Goal: Information Seeking & Learning: Learn about a topic

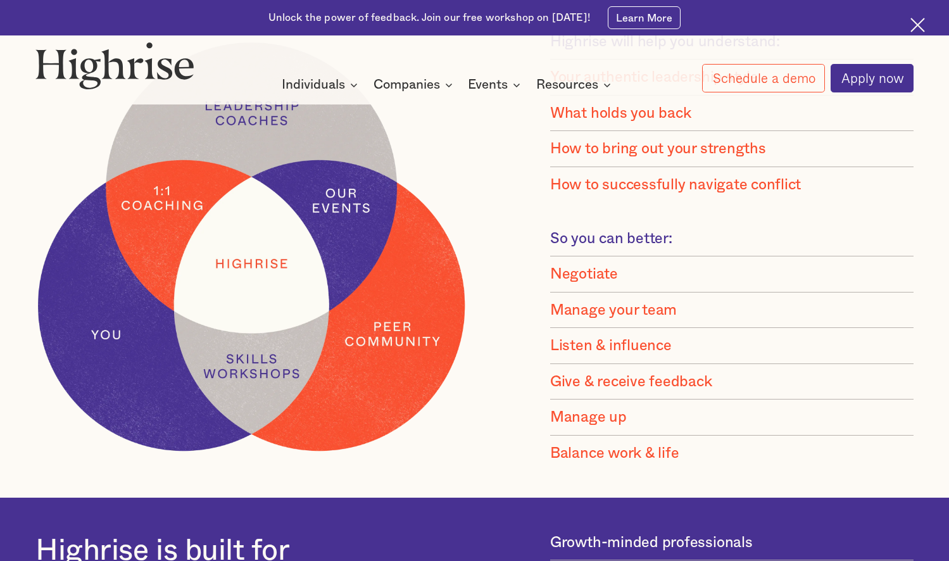
scroll to position [1171, 0]
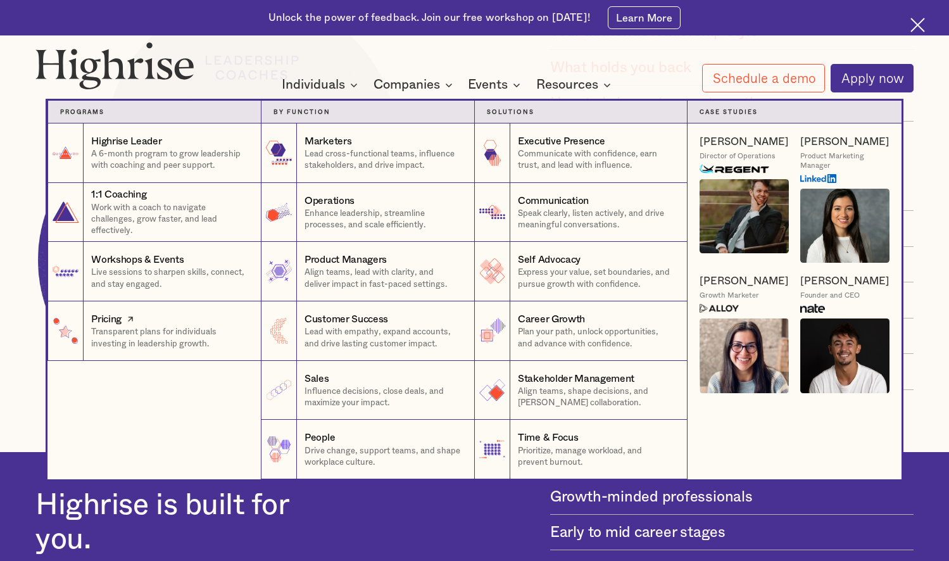
click at [138, 330] on p "Transparent plans for individuals investing in leadership growth." at bounding box center [170, 337] width 158 height 23
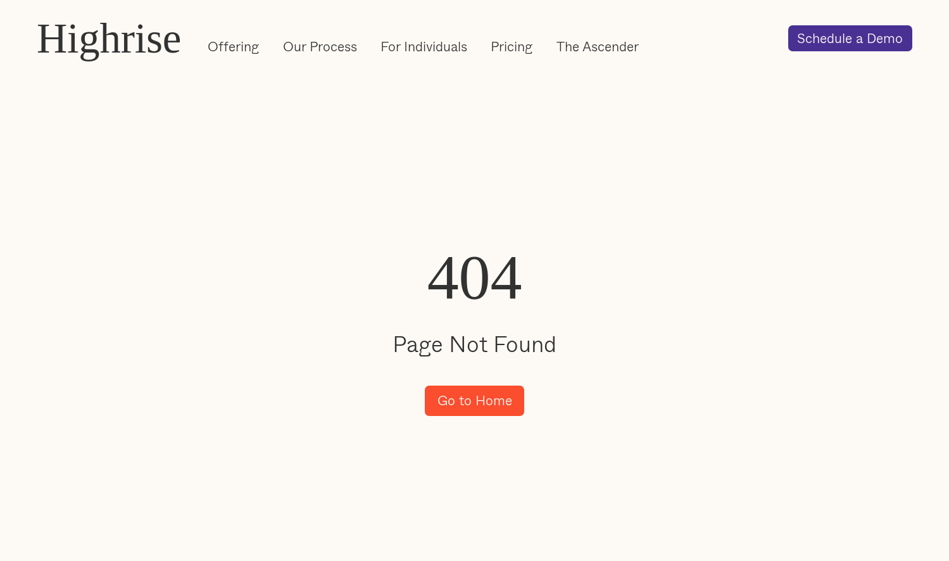
click at [472, 407] on link "Go to Home" at bounding box center [474, 400] width 99 height 30
click at [528, 53] on link "Pricing" at bounding box center [512, 46] width 42 height 18
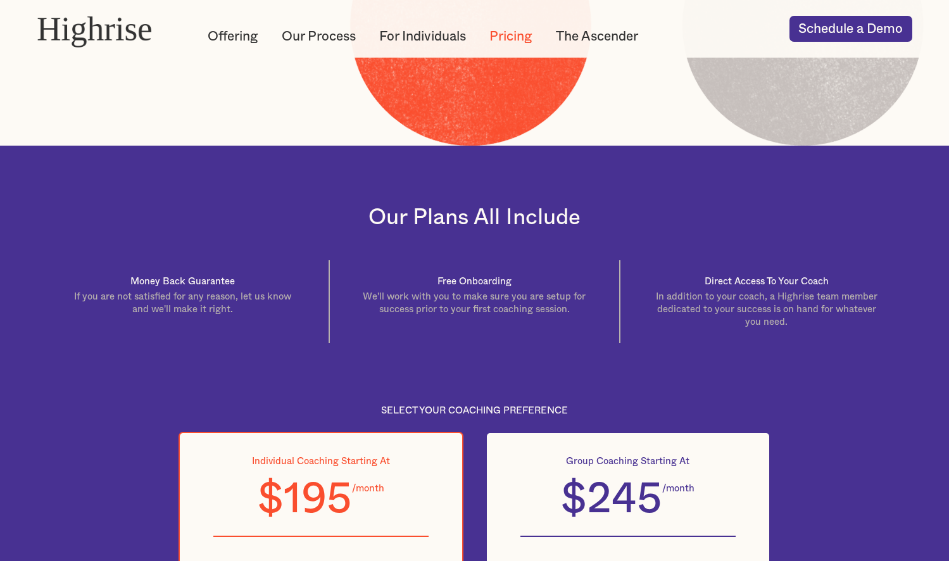
scroll to position [72, 0]
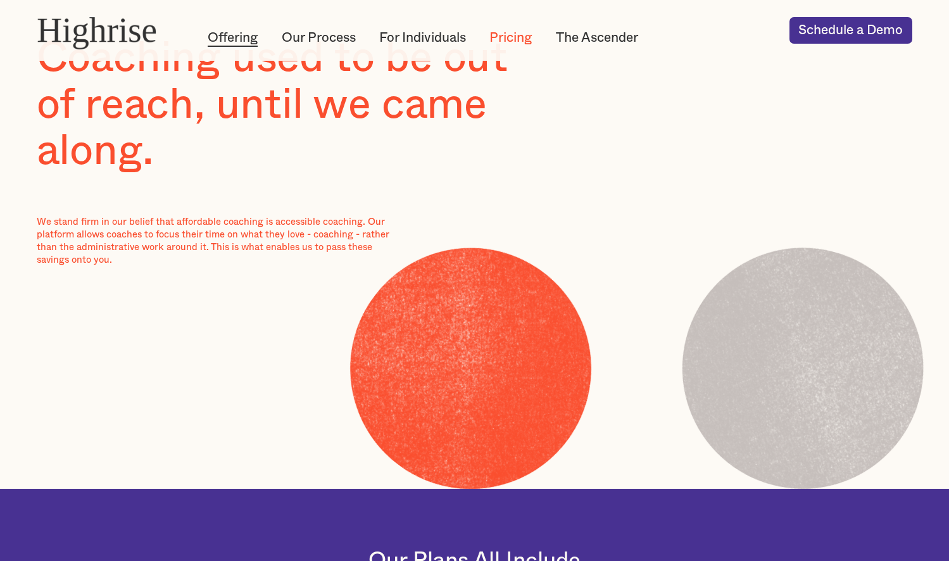
click at [242, 40] on link "Offering" at bounding box center [233, 37] width 50 height 18
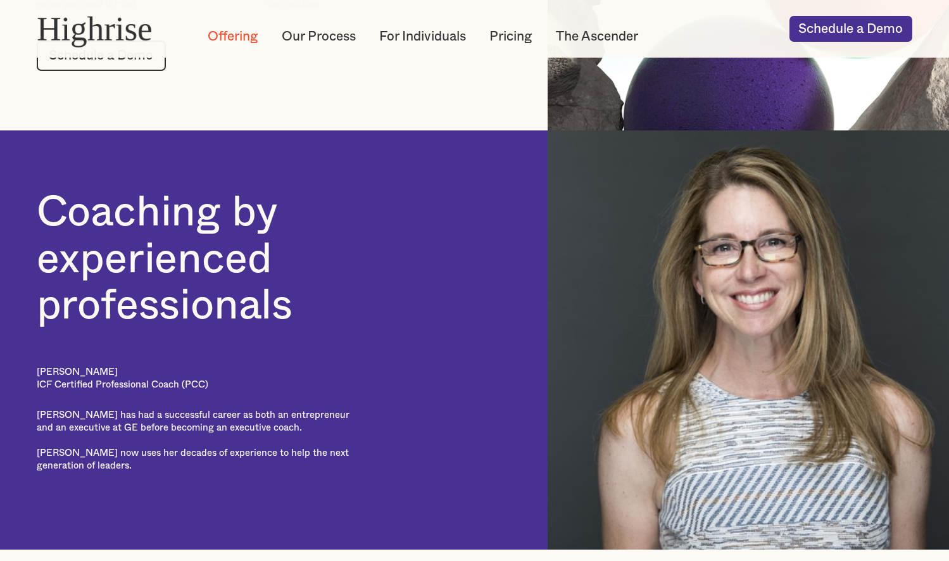
scroll to position [1670, 0]
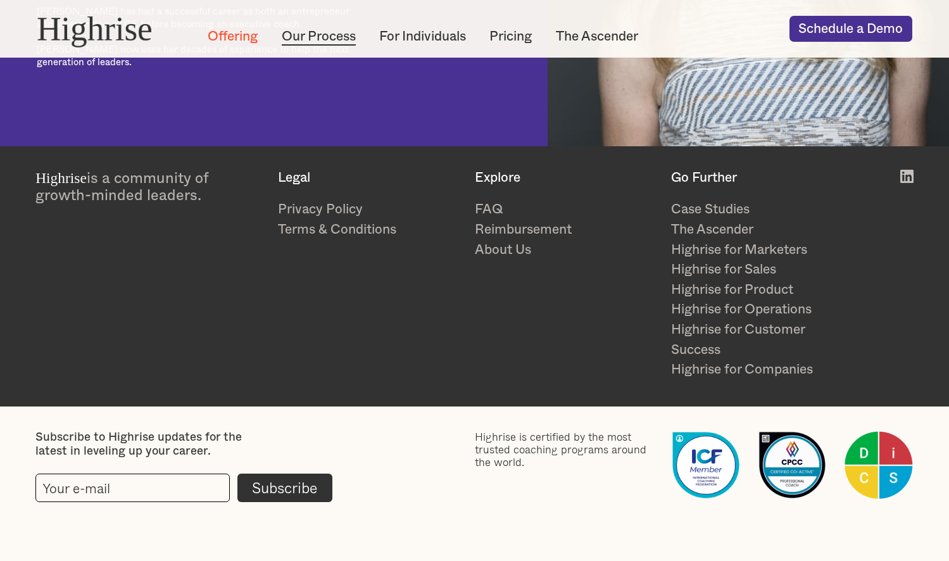
click at [323, 29] on link "Our Process" at bounding box center [319, 36] width 74 height 18
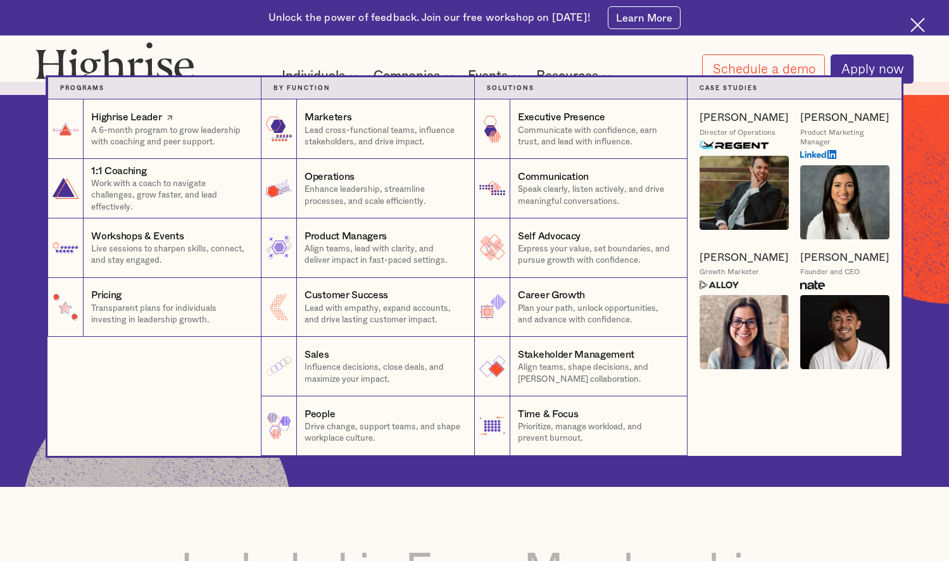
click at [223, 118] on div "Highrise Leader" at bounding box center [170, 117] width 158 height 14
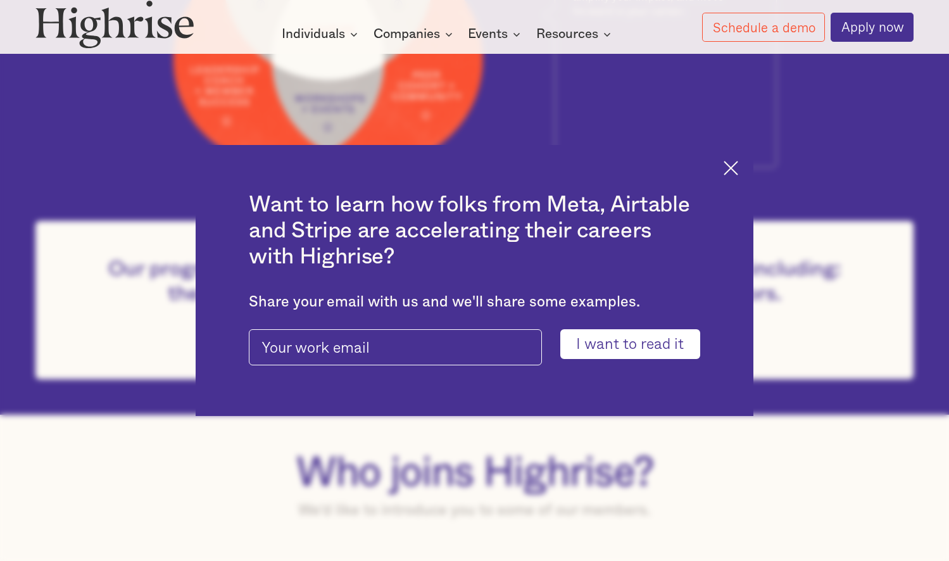
scroll to position [911, 0]
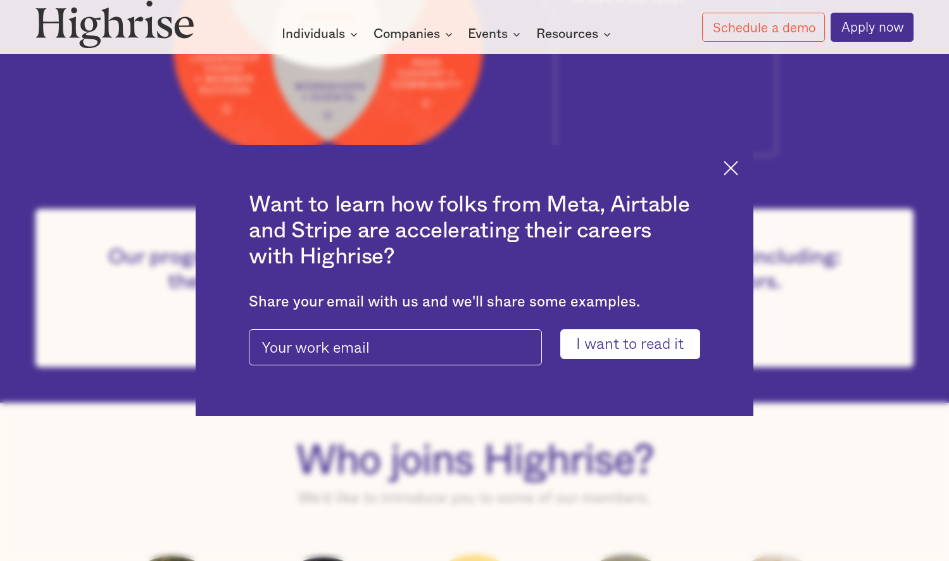
click at [735, 168] on img at bounding box center [730, 168] width 15 height 15
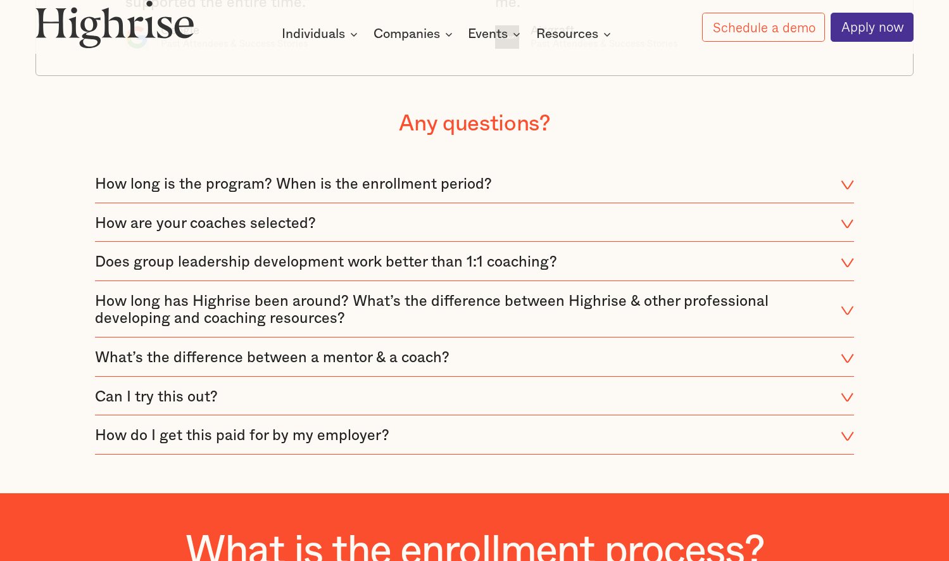
scroll to position [2647, 0]
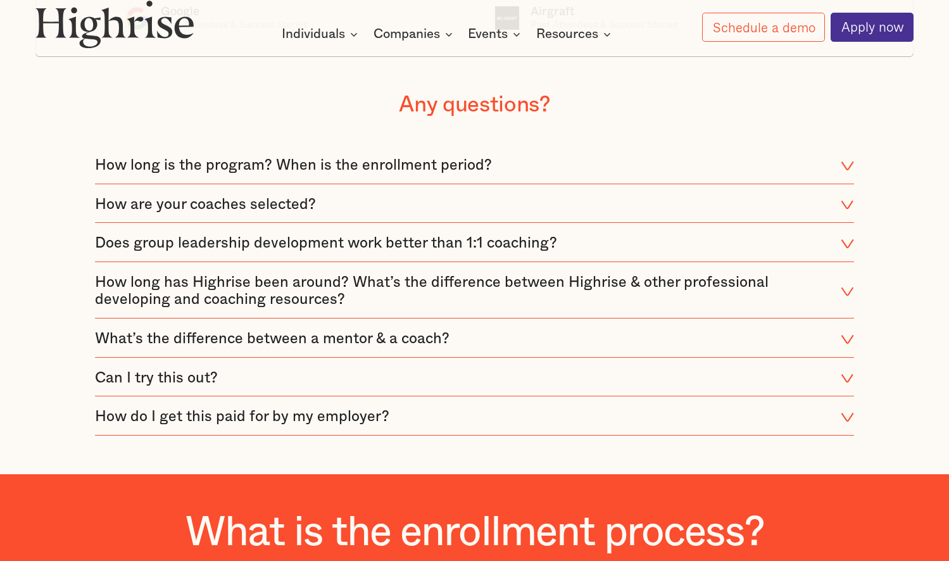
click at [410, 170] on div "How long is the program? When is the enrollment period?" at bounding box center [293, 166] width 397 height 18
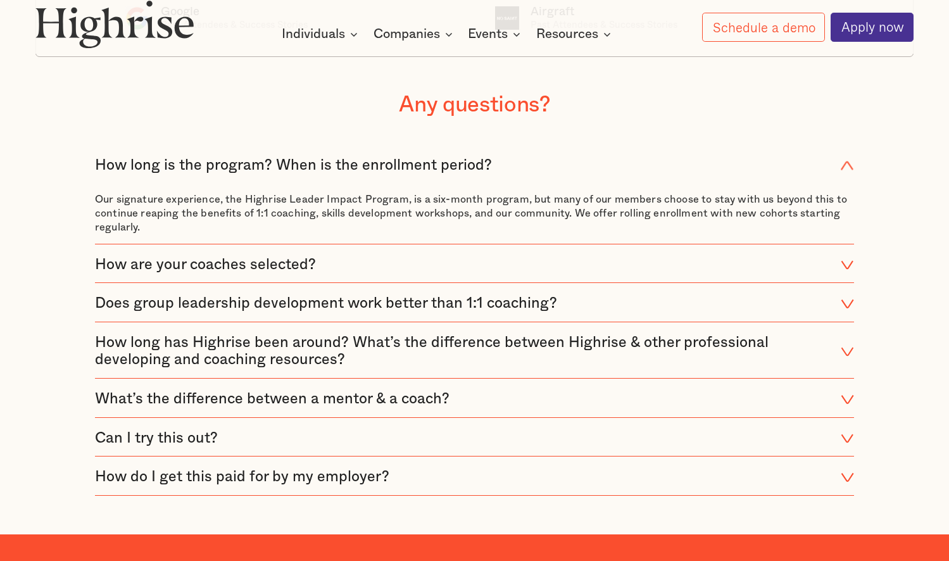
click at [410, 170] on div "How long is the program? When is the enrollment period?" at bounding box center [293, 166] width 397 height 18
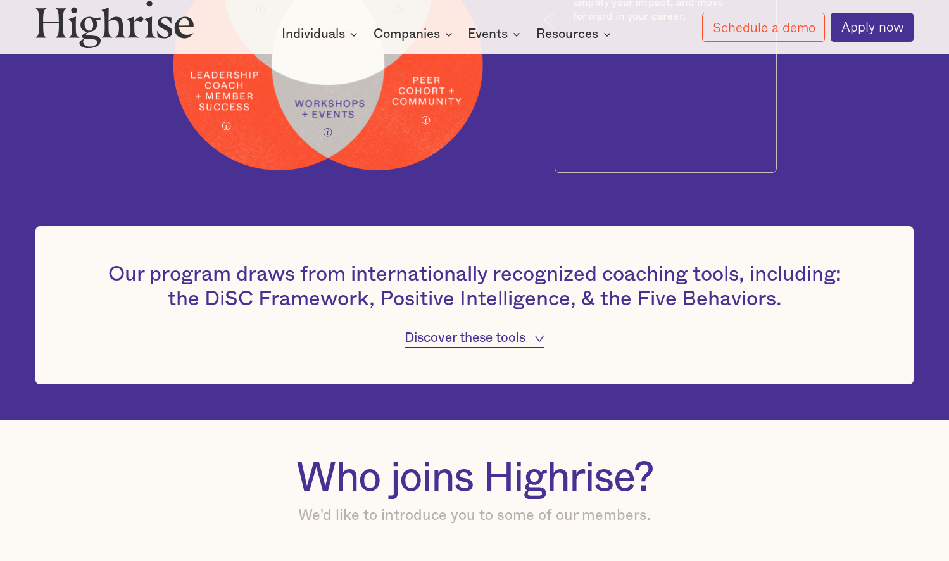
scroll to position [898, 0]
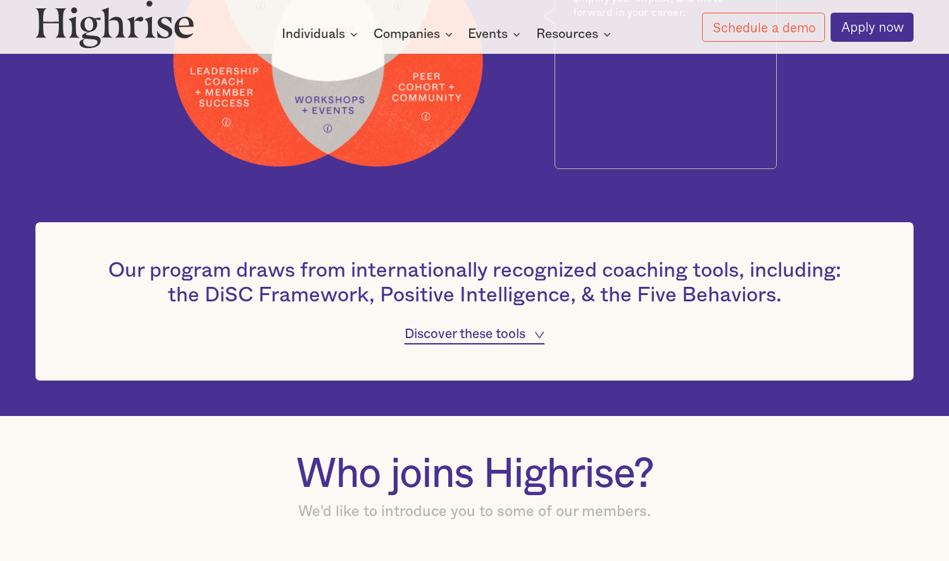
click at [492, 327] on div "Discover these tools" at bounding box center [464, 334] width 121 height 18
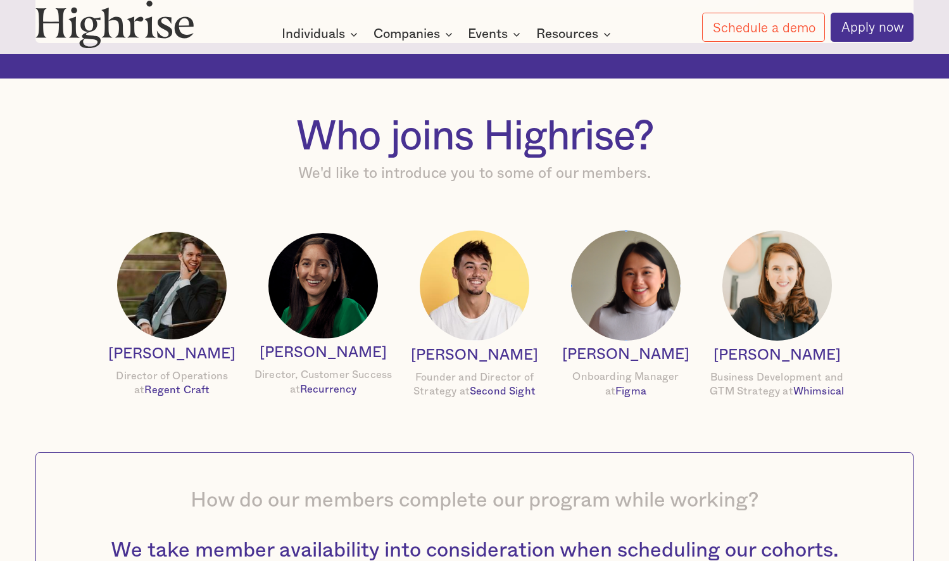
scroll to position [1907, 0]
